Goal: Task Accomplishment & Management: Use online tool/utility

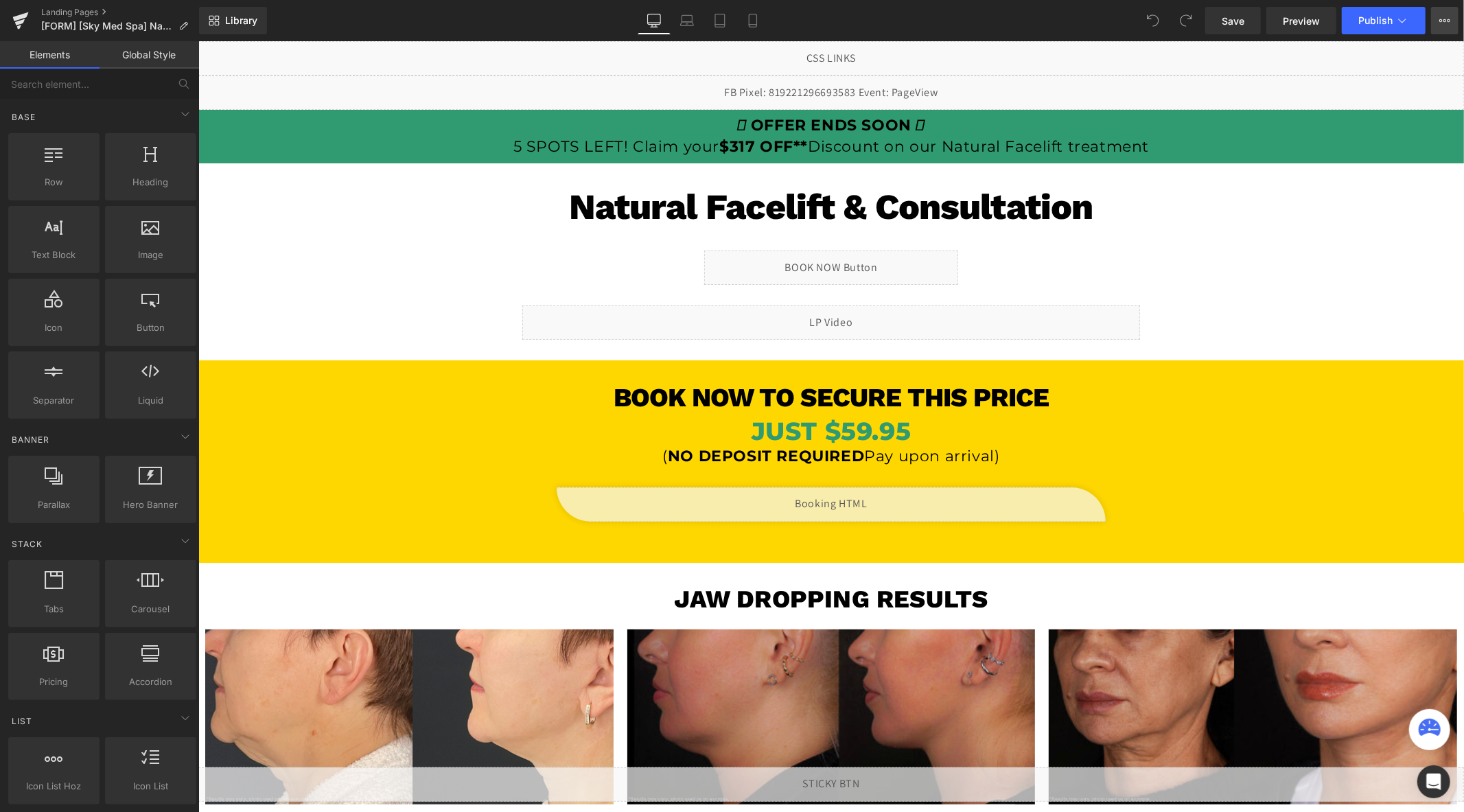
click at [1439, 24] on icon at bounding box center [1444, 20] width 11 height 11
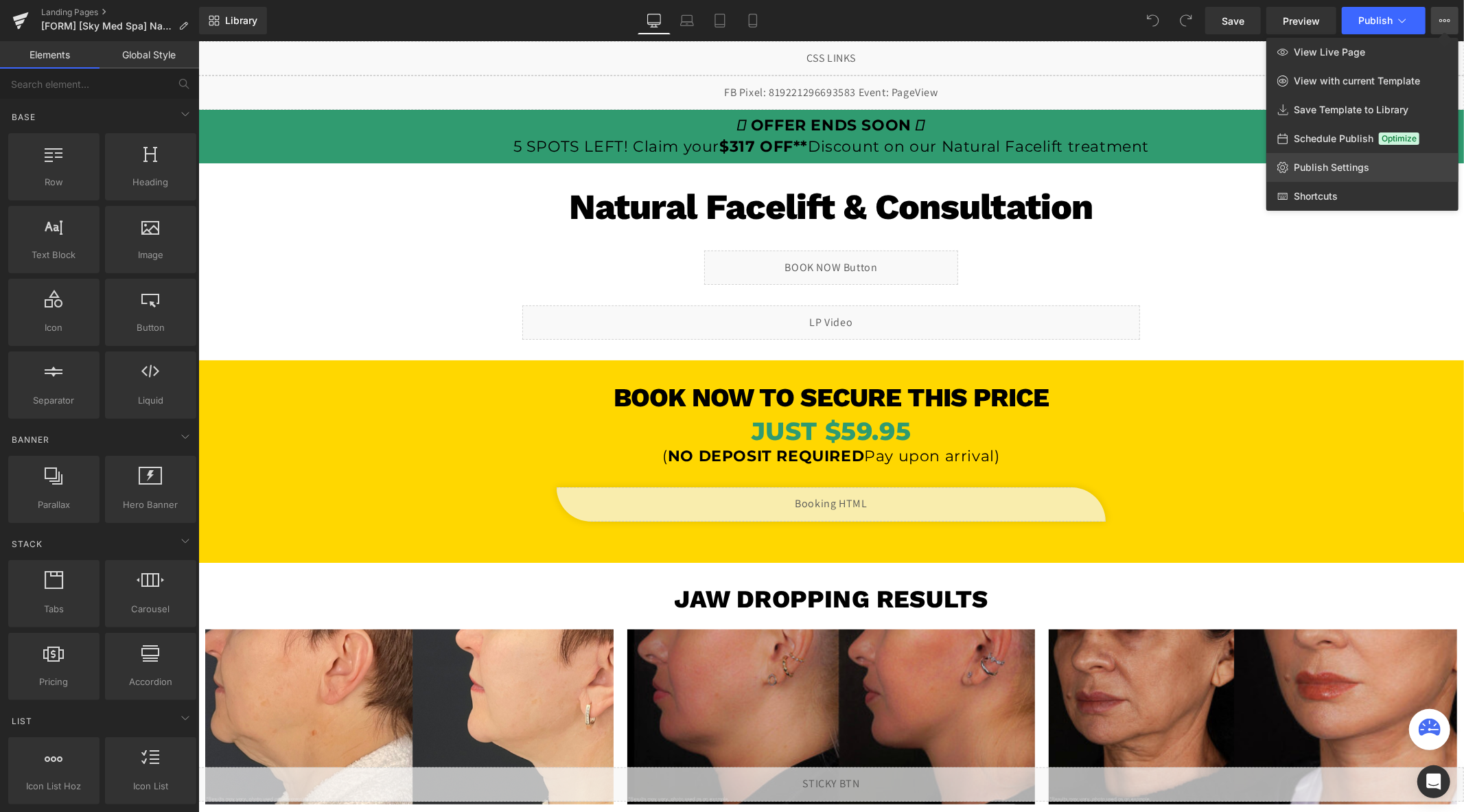
click at [1317, 160] on link "Publish Settings" at bounding box center [1363, 167] width 193 height 29
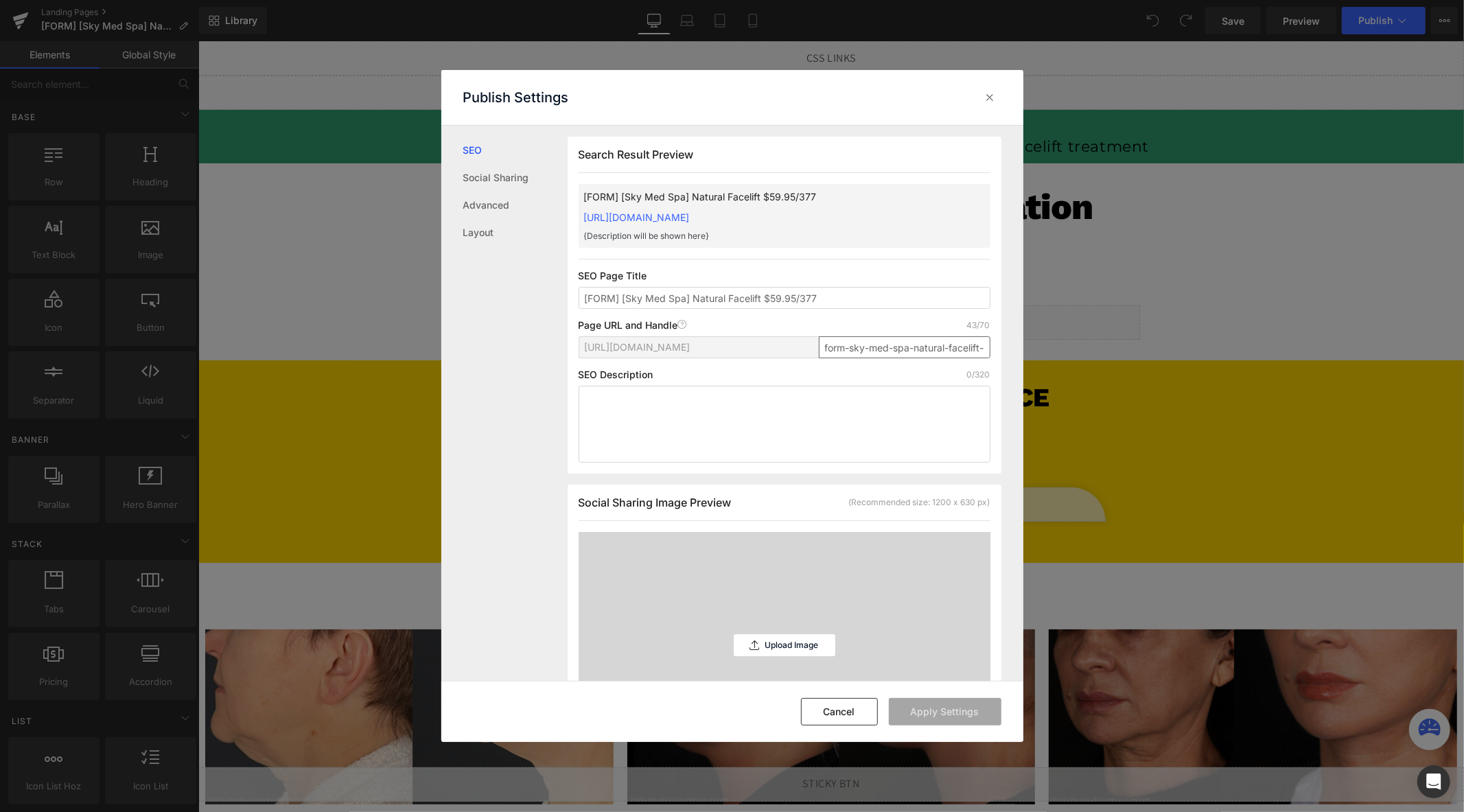
scroll to position [1, 0]
drag, startPoint x: 850, startPoint y: 349, endPoint x: 728, endPoint y: 362, distance: 122.7
click at [757, 358] on div "[URL][DOMAIN_NAME] form-sky-med-spa-natural-facelift-59-95-377" at bounding box center [785, 351] width 412 height 33
type input "sky-med-spa-natural-facelift-59-95-377"
click at [922, 714] on button "Apply Settings" at bounding box center [945, 712] width 112 height 28
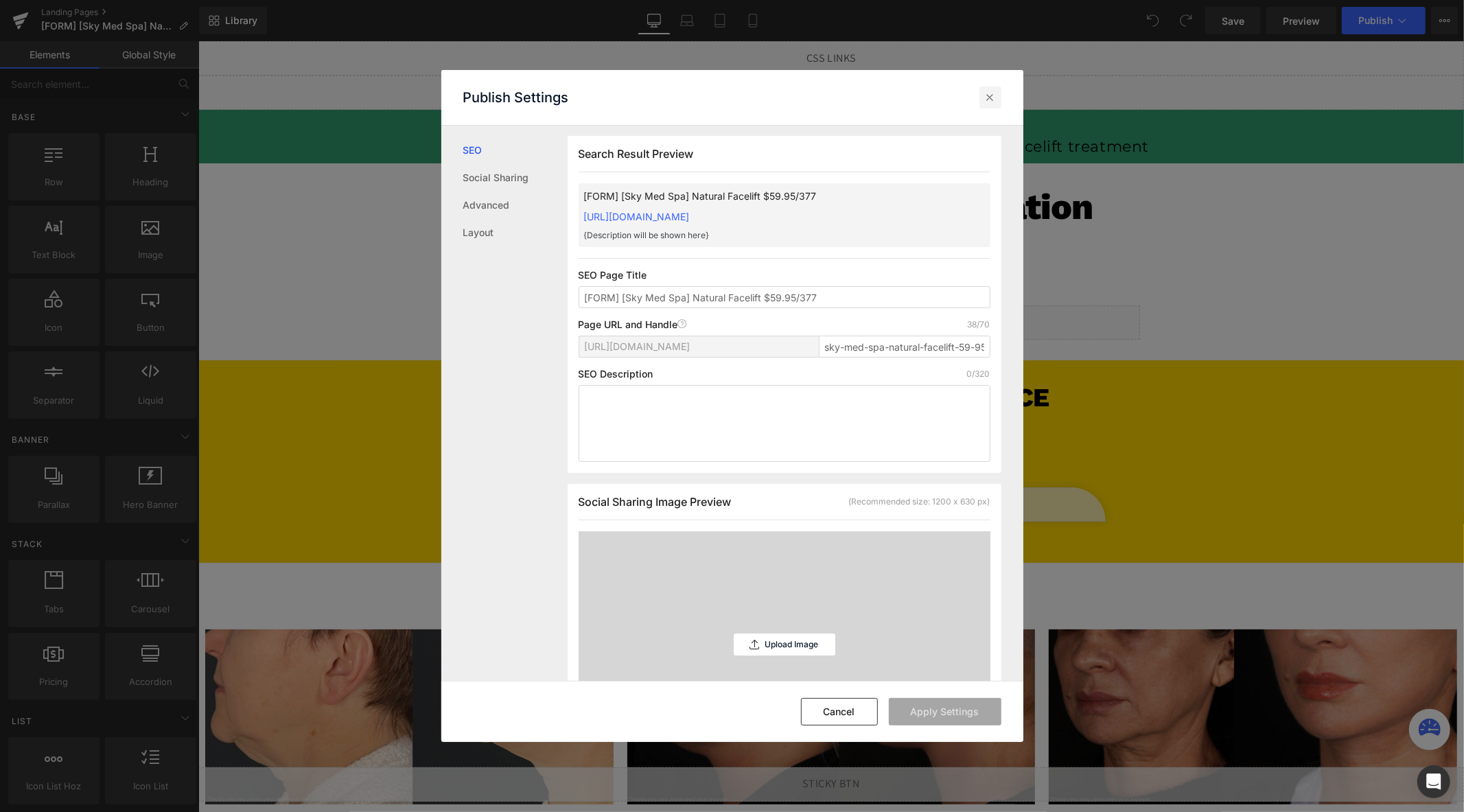
click at [994, 94] on icon at bounding box center [990, 97] width 14 height 14
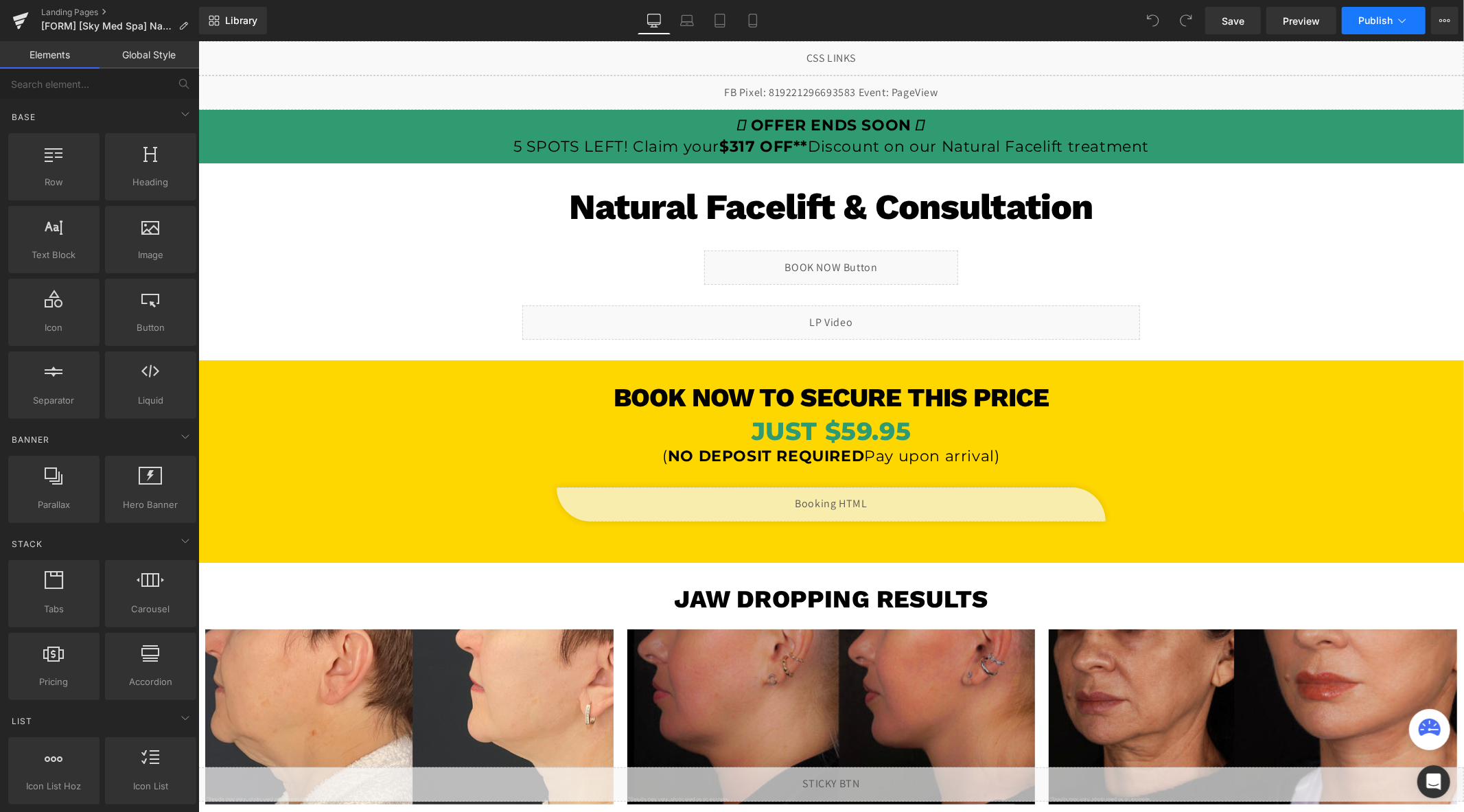
click at [1363, 19] on span "Publish" at bounding box center [1376, 20] width 35 height 11
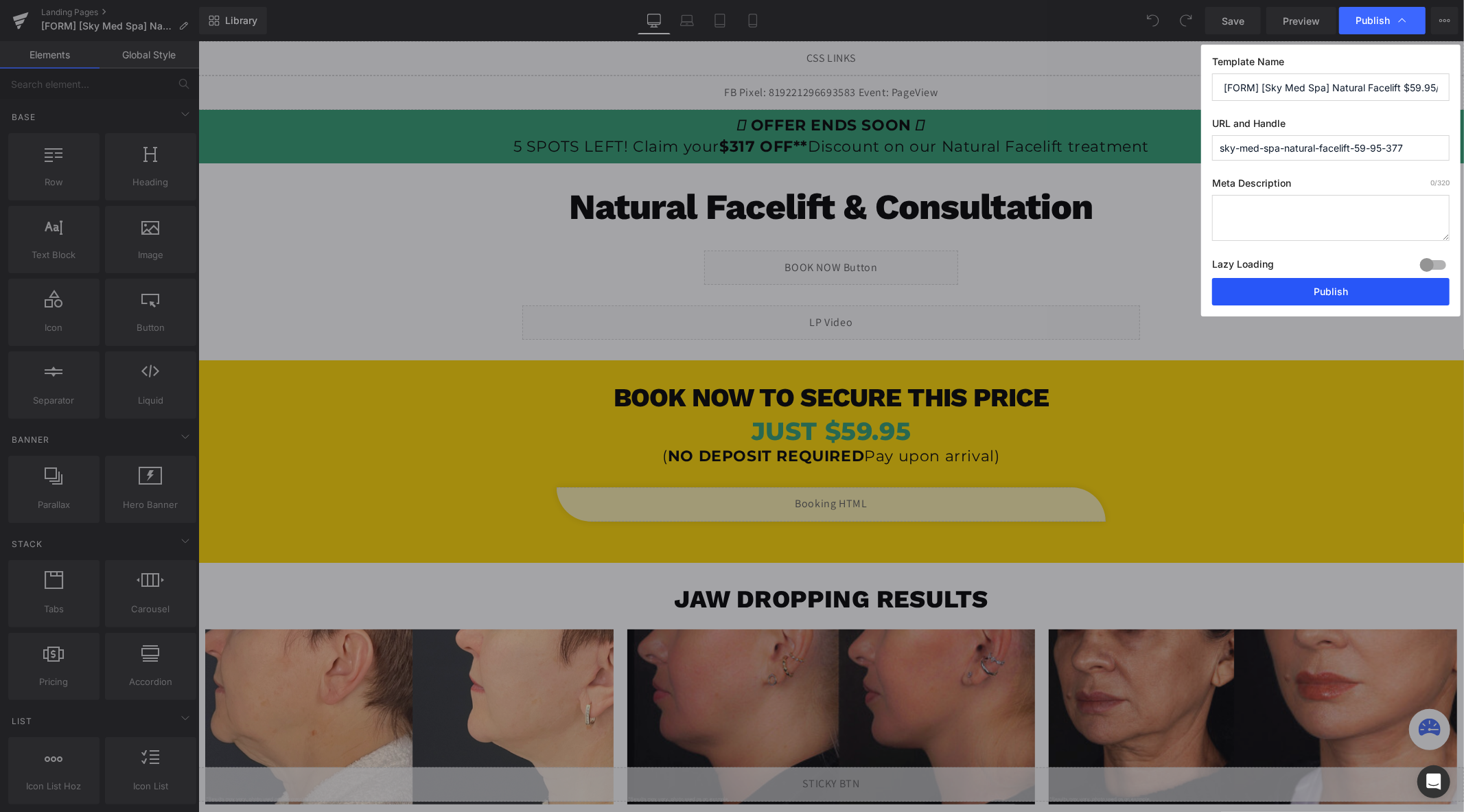
click at [1294, 295] on button "Publish" at bounding box center [1331, 292] width 237 height 28
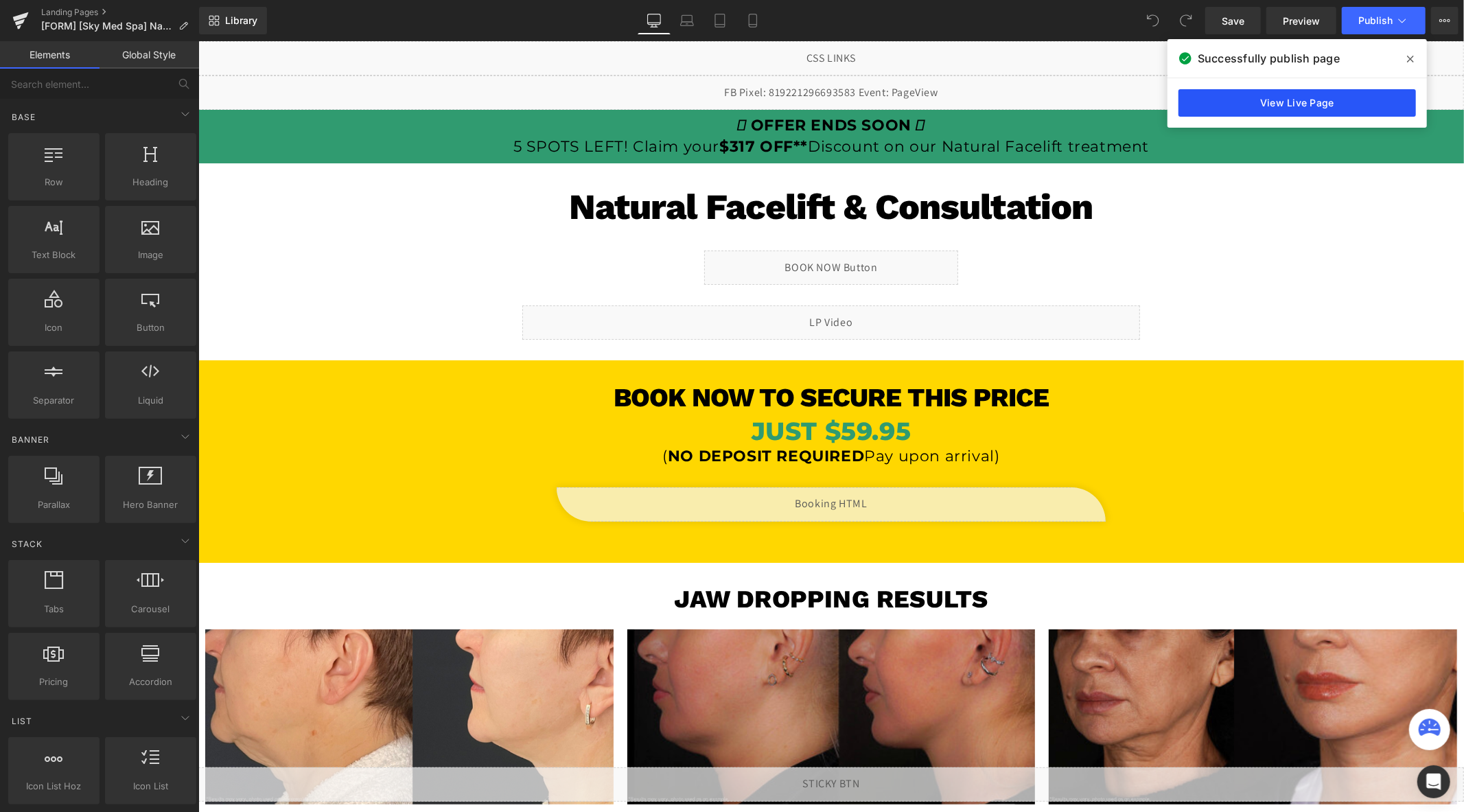
click at [1308, 106] on link "View Live Page" at bounding box center [1297, 103] width 237 height 28
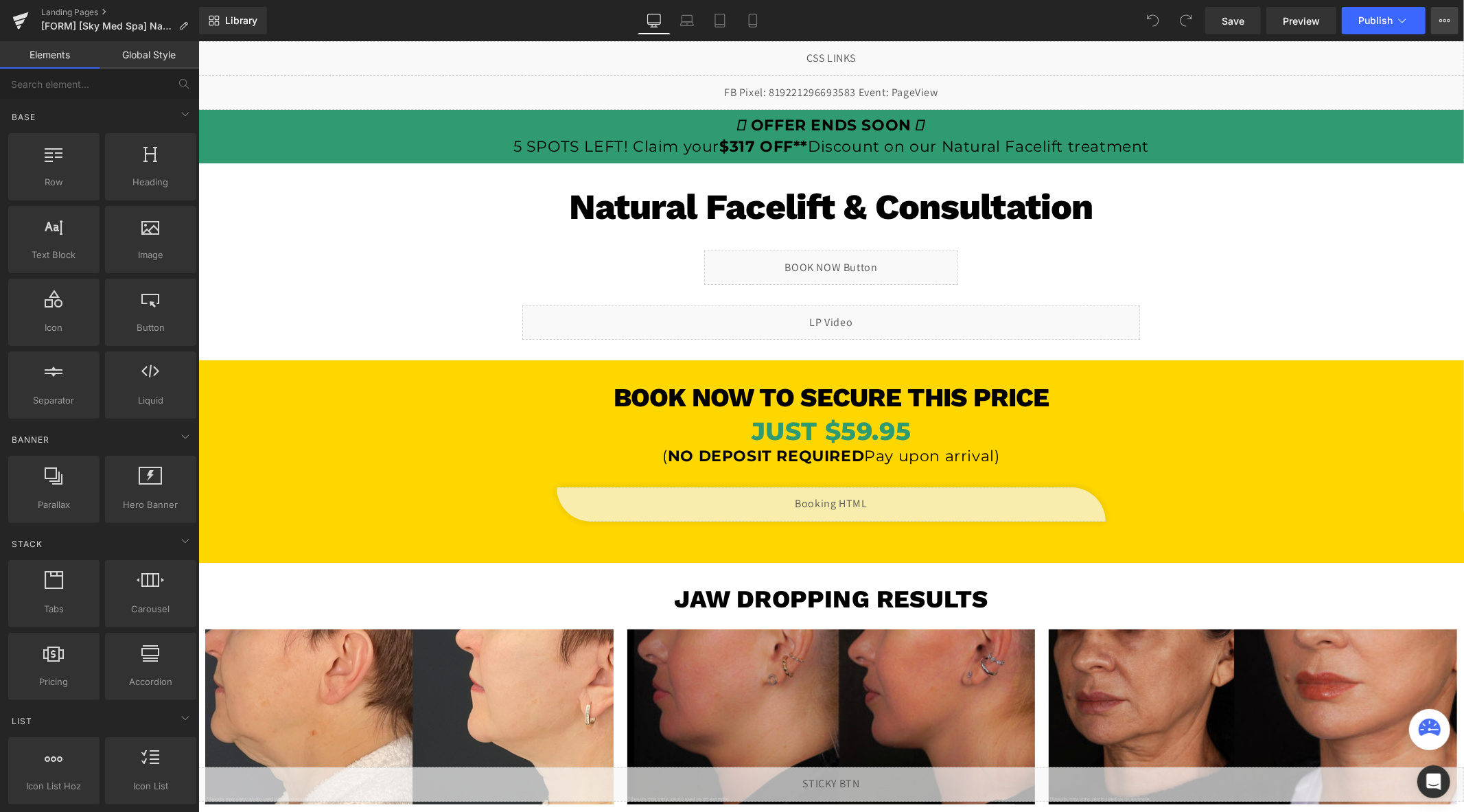
click at [1440, 23] on icon at bounding box center [1444, 20] width 11 height 11
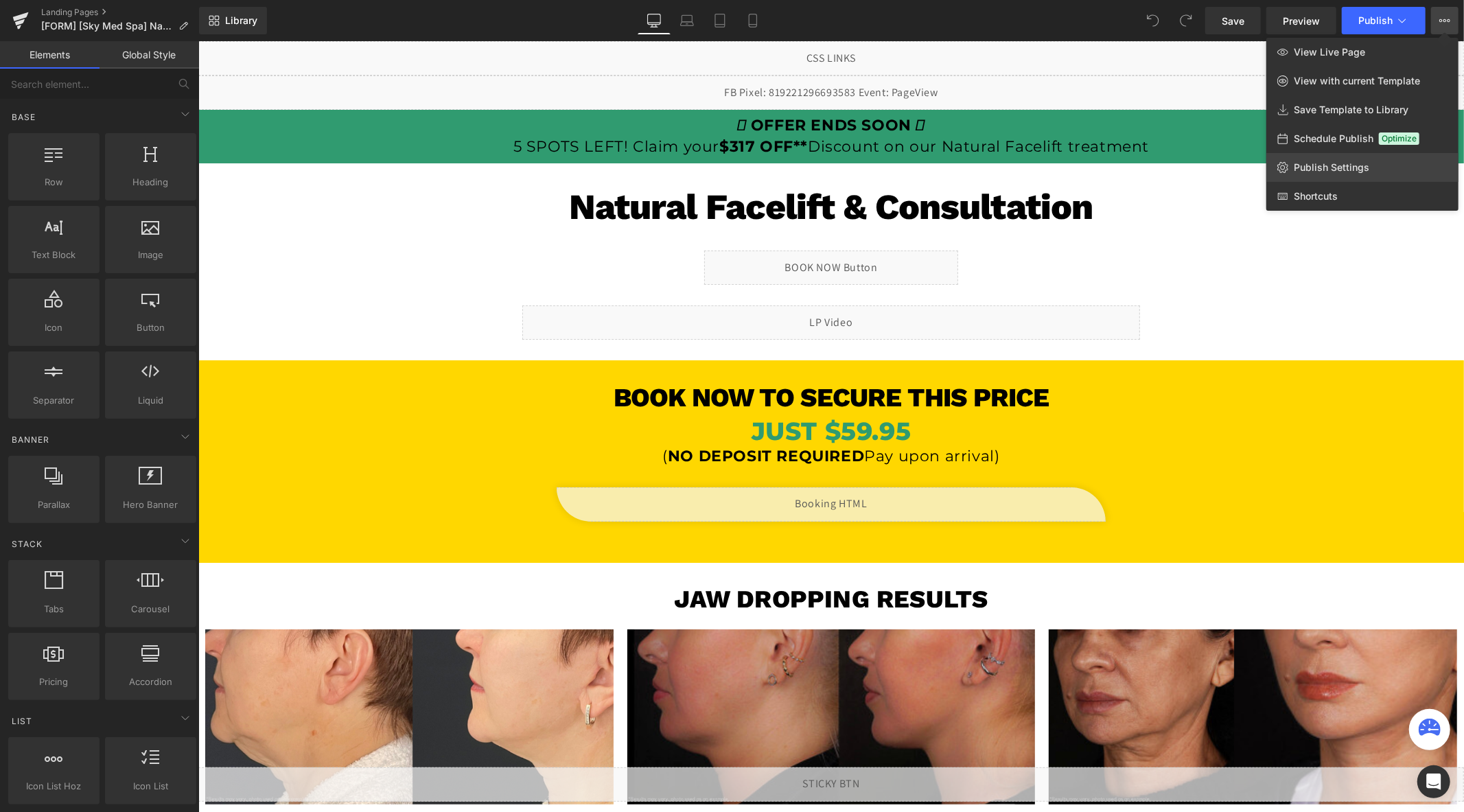
click at [1324, 166] on span "Publish Settings" at bounding box center [1332, 167] width 75 height 12
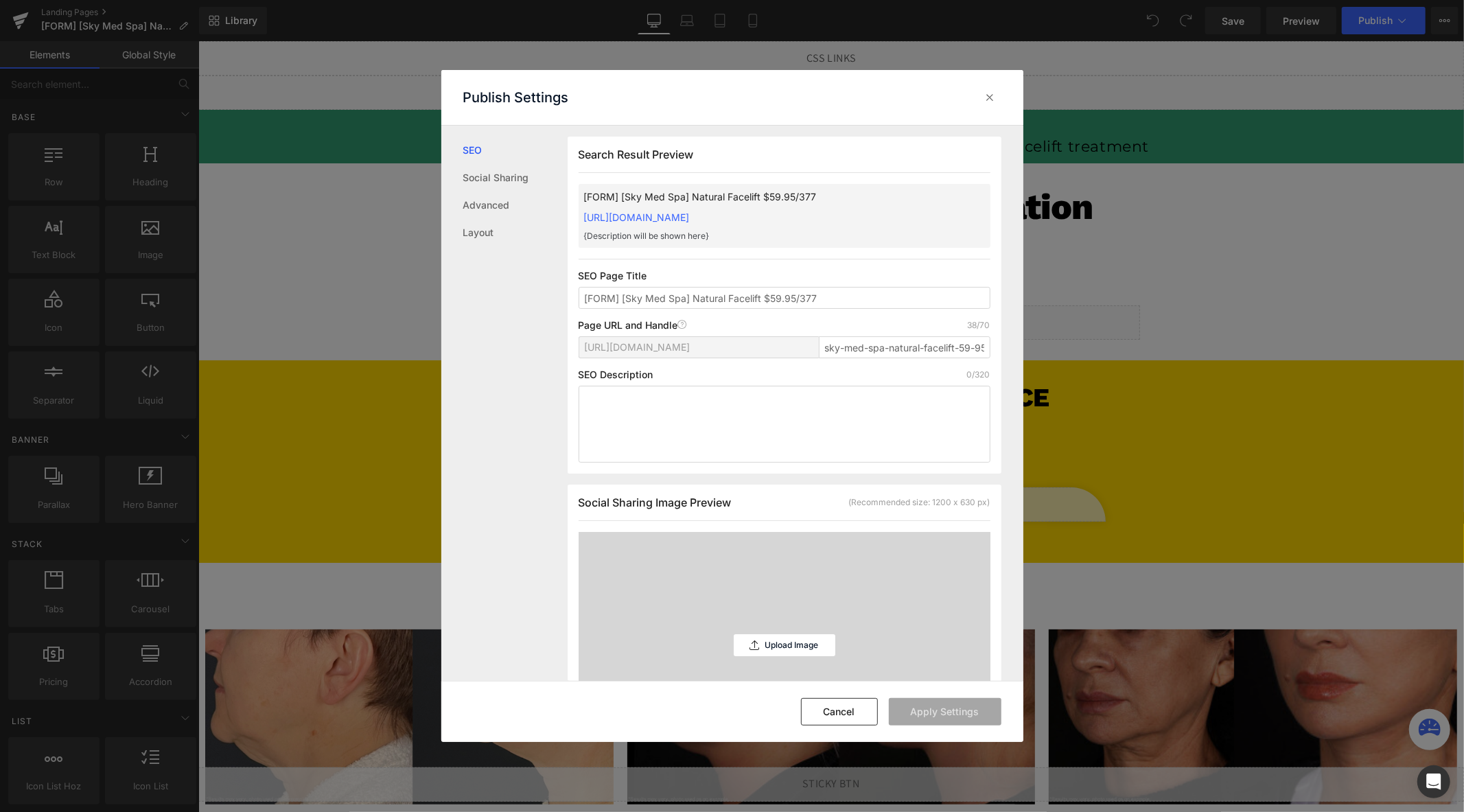
scroll to position [1, 0]
drag, startPoint x: 624, startPoint y: 300, endPoint x: 495, endPoint y: 297, distance: 129.0
click at [510, 297] on div "SEO Social Sharing Advanced Layout Search Result Preview [FORM] [Sky Med Spa] N…" at bounding box center [732, 402] width 582 height 554
type input "[Sky Med Spa] Natural Facelift $59.95/377"
click at [931, 710] on button "Apply Settings" at bounding box center [945, 712] width 112 height 28
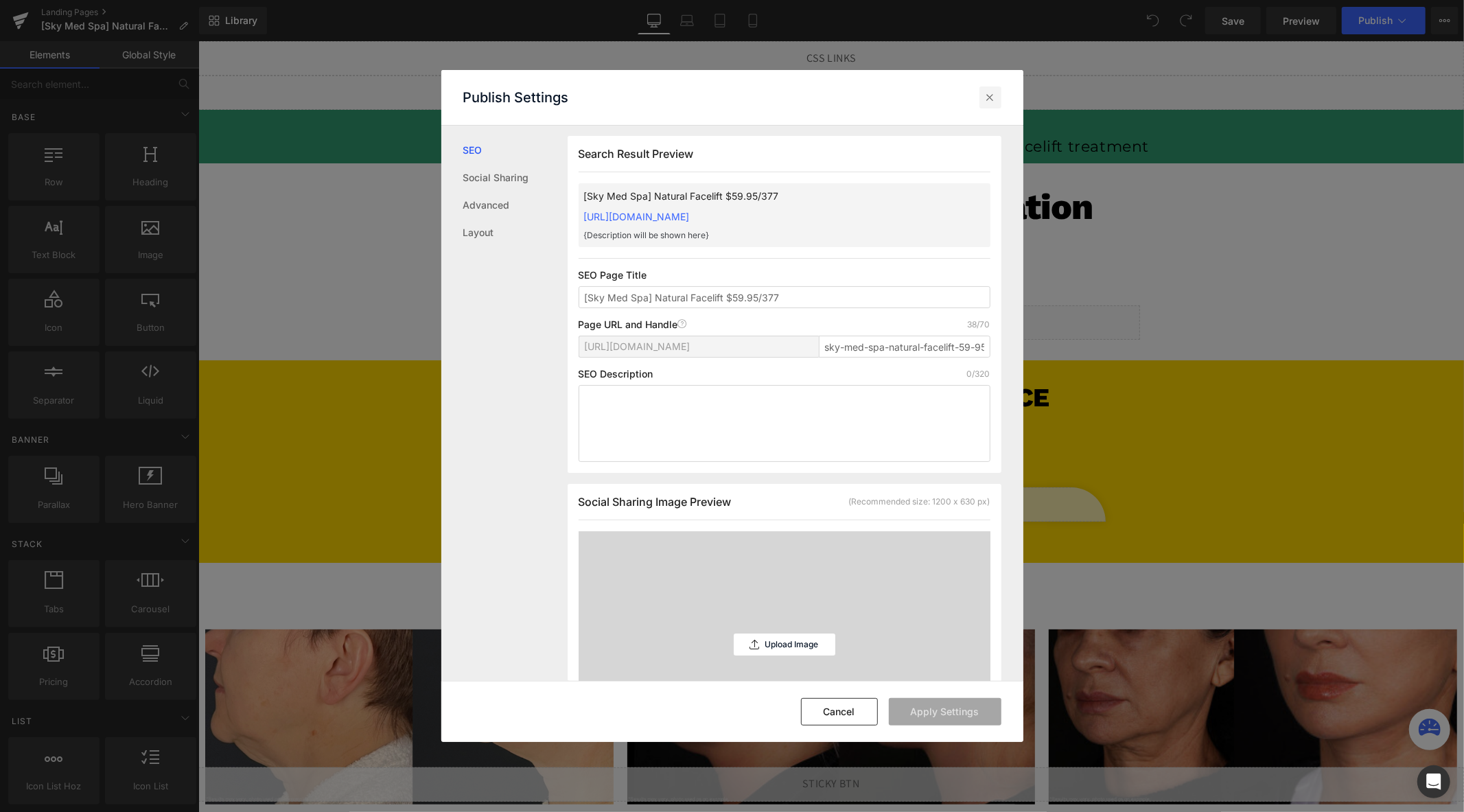
click at [990, 101] on icon at bounding box center [990, 97] width 14 height 14
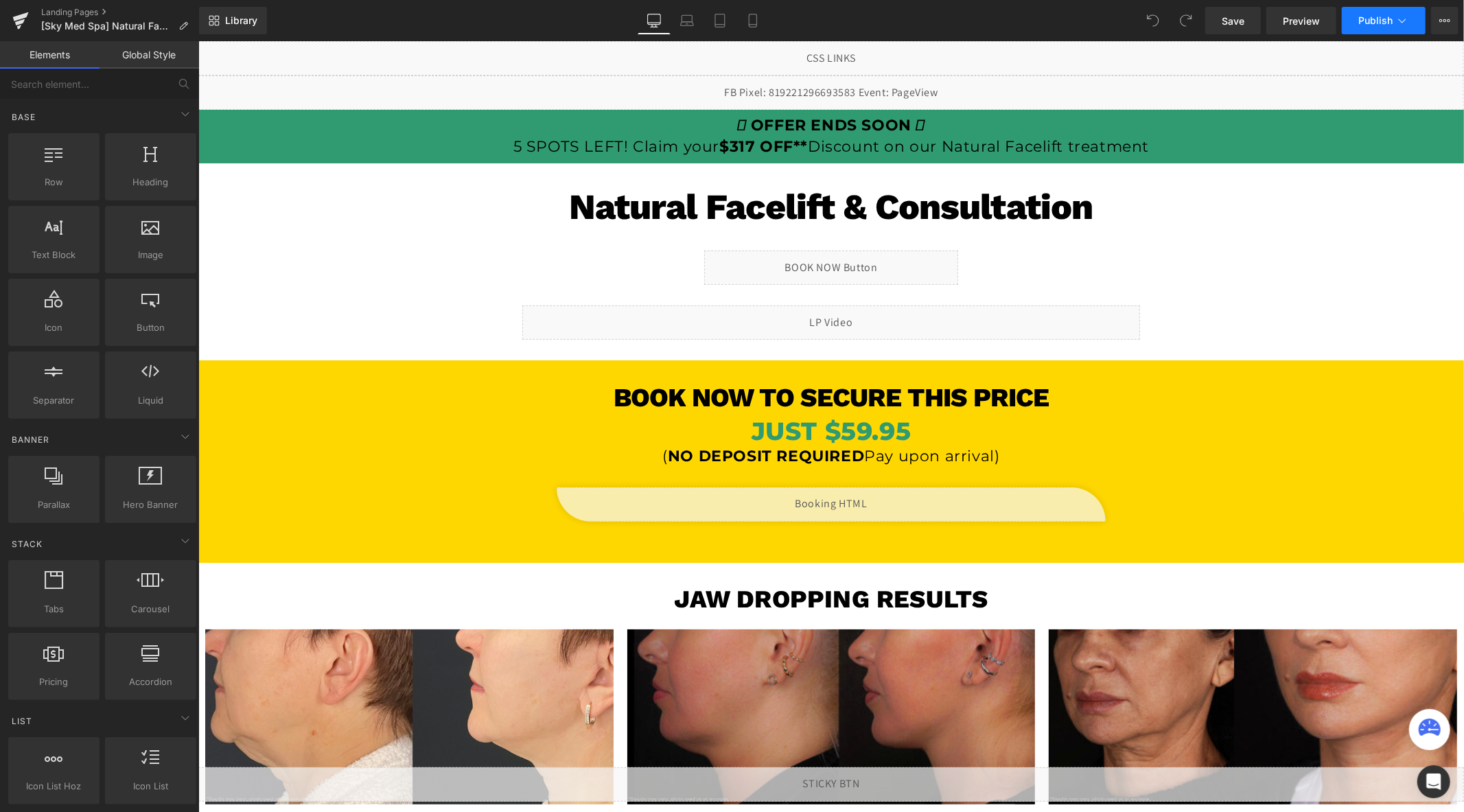
click at [1365, 25] on span "Publish" at bounding box center [1376, 20] width 35 height 11
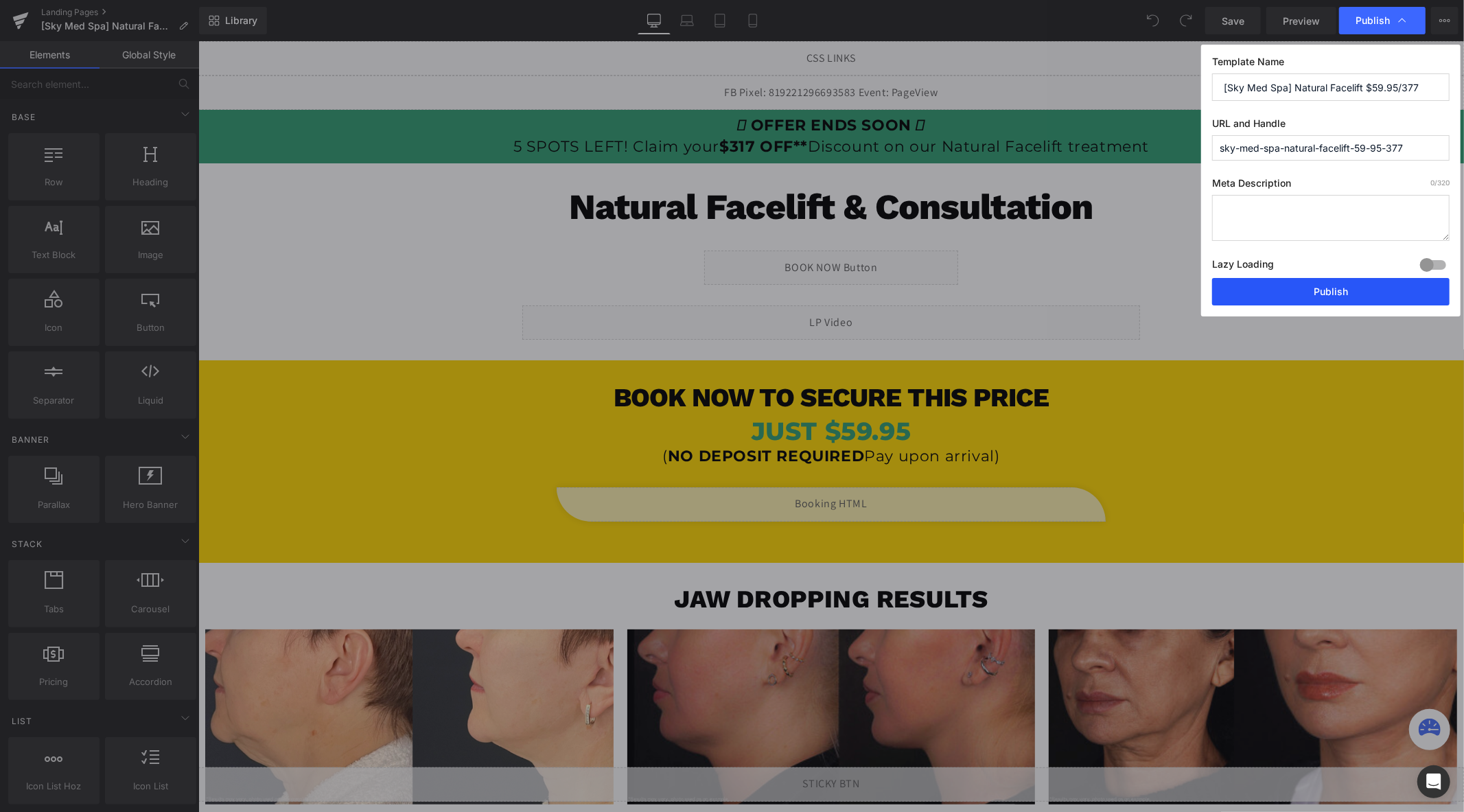
click at [1330, 283] on button "Publish" at bounding box center [1331, 292] width 237 height 28
